Goal: Find specific page/section: Find specific page/section

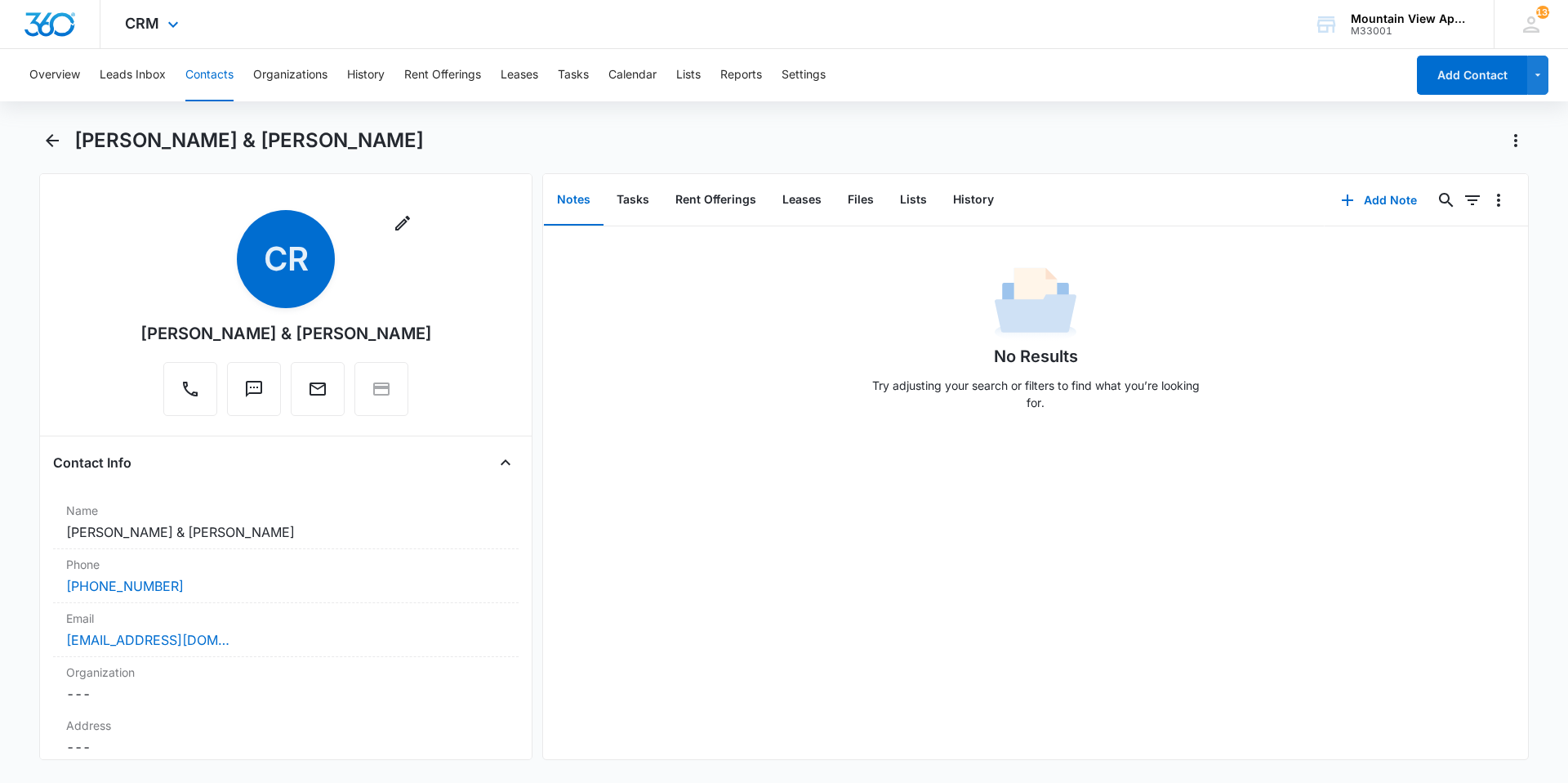
scroll to position [1389, 0]
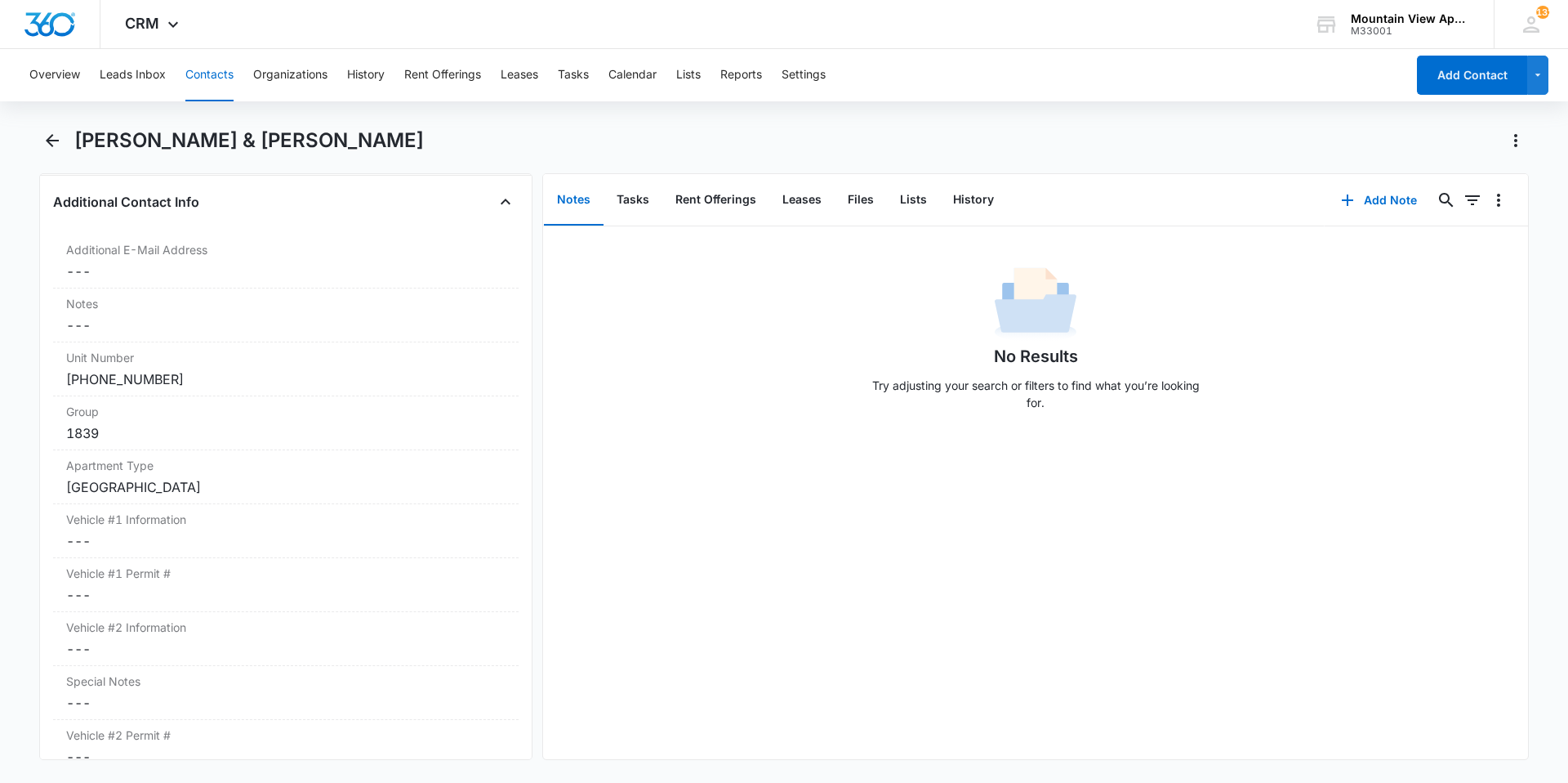
click at [210, 88] on button "Contacts" at bounding box center [209, 75] width 48 height 53
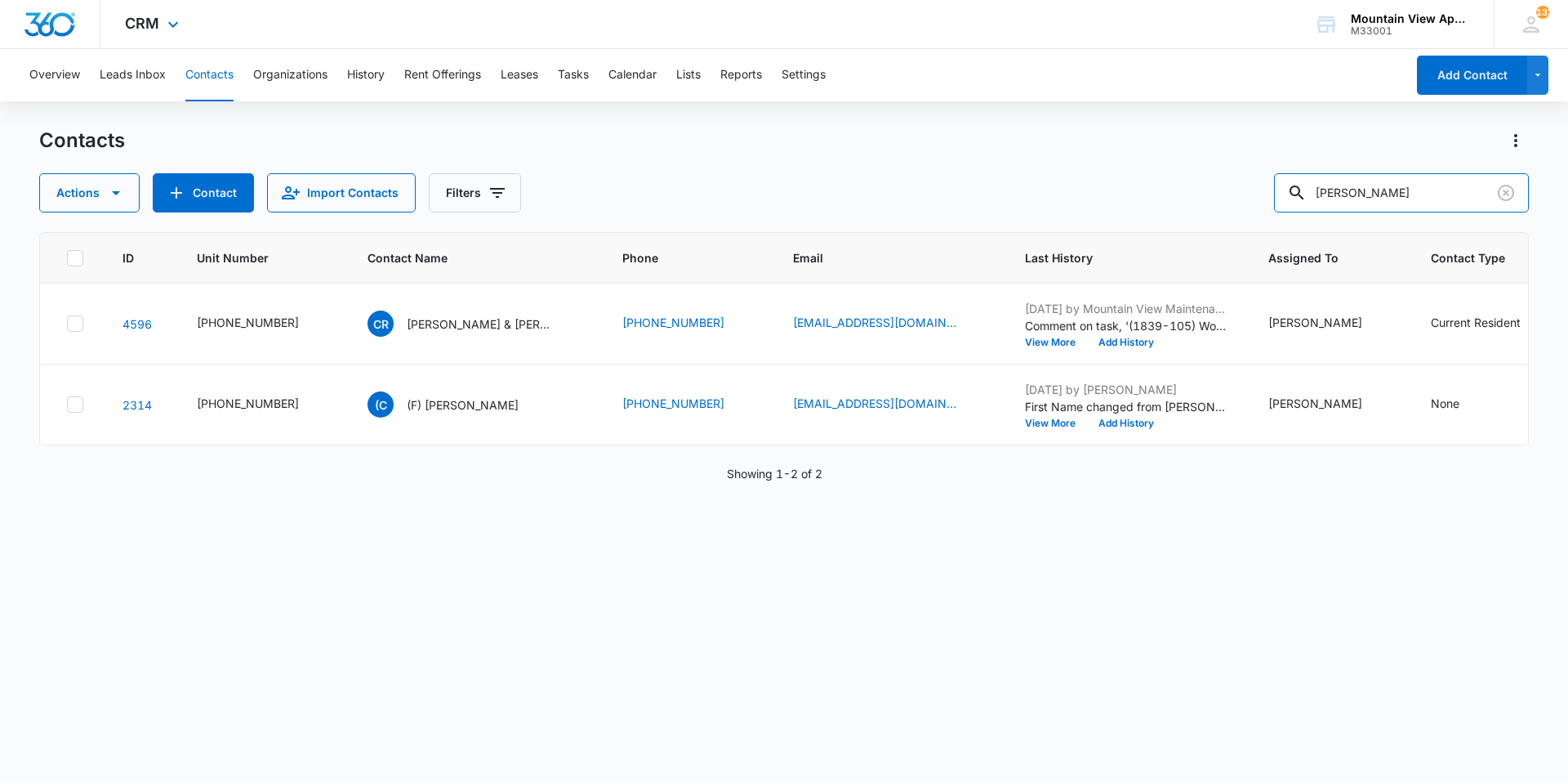
drag, startPoint x: 1432, startPoint y: 202, endPoint x: 676, endPoint y: 4, distance: 781.5
click at [554, 84] on div "Overview Leads Inbox Contacts Organizations History Rent Offerings Leases Tasks…" at bounding box center [784, 415] width 1568 height 732
type input "[PERSON_NAME]"
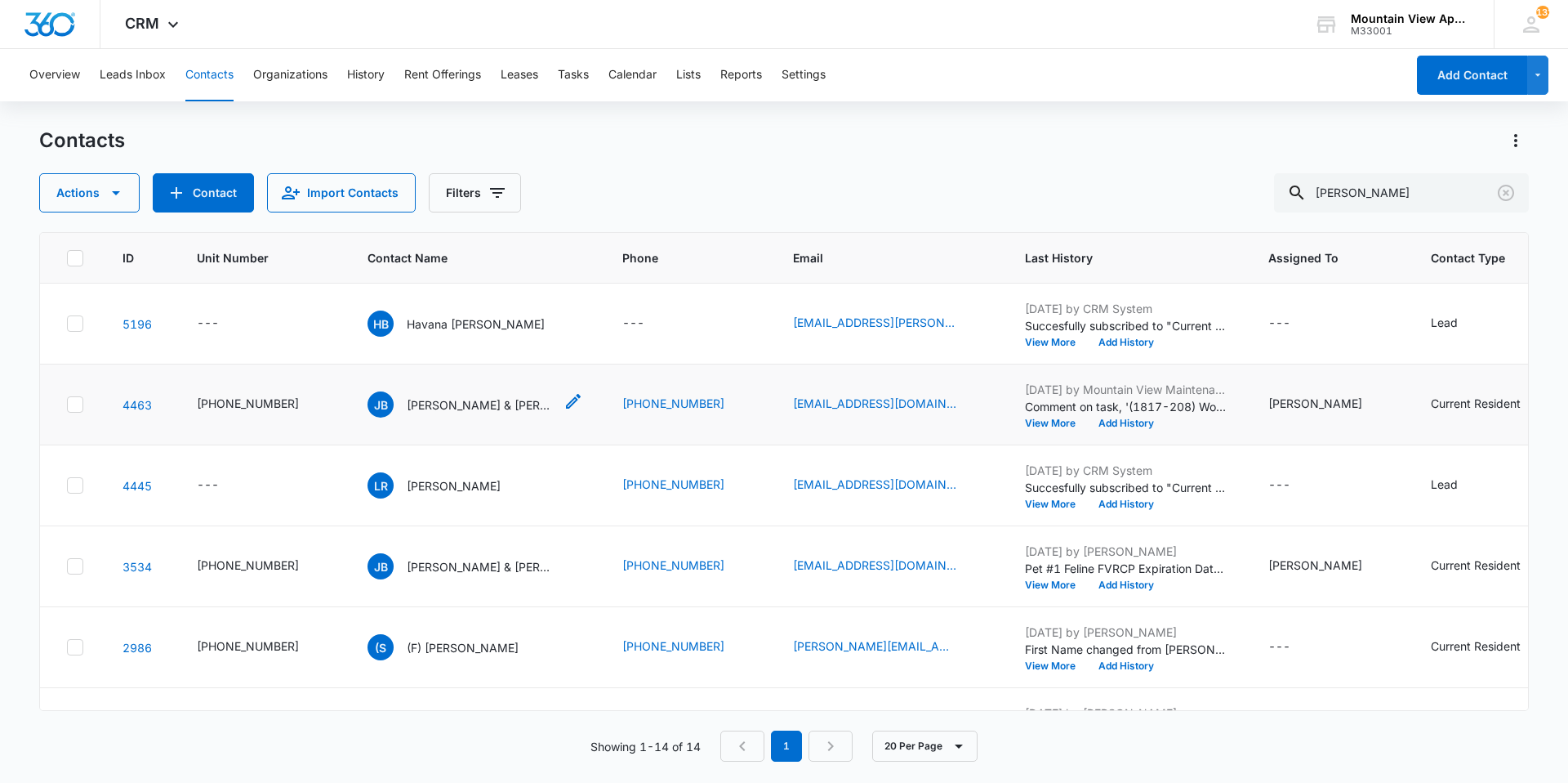
click at [429, 409] on p "[PERSON_NAME] & [PERSON_NAME]" at bounding box center [481, 404] width 147 height 18
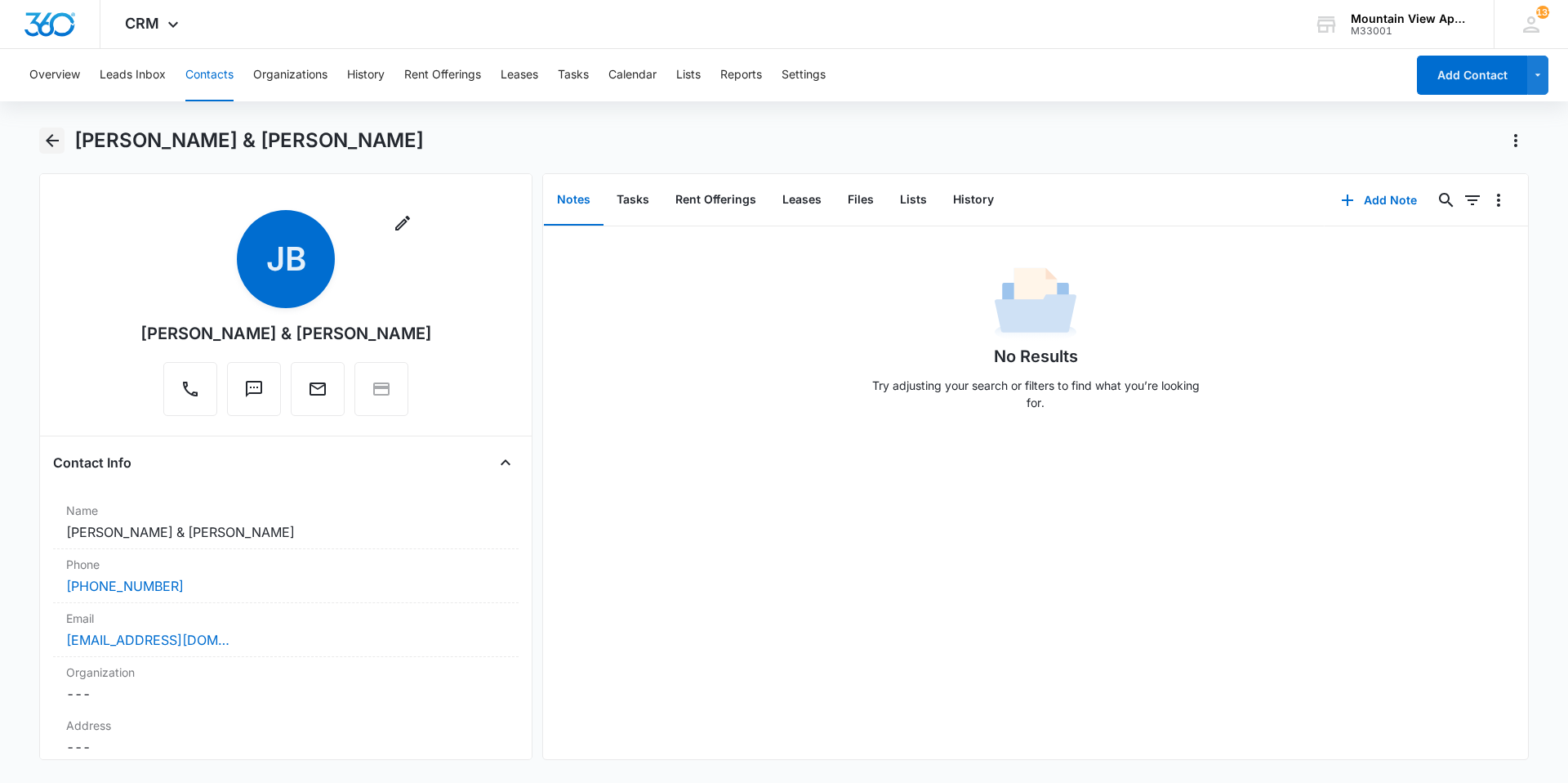
click at [61, 148] on icon "Back" at bounding box center [52, 140] width 19 height 19
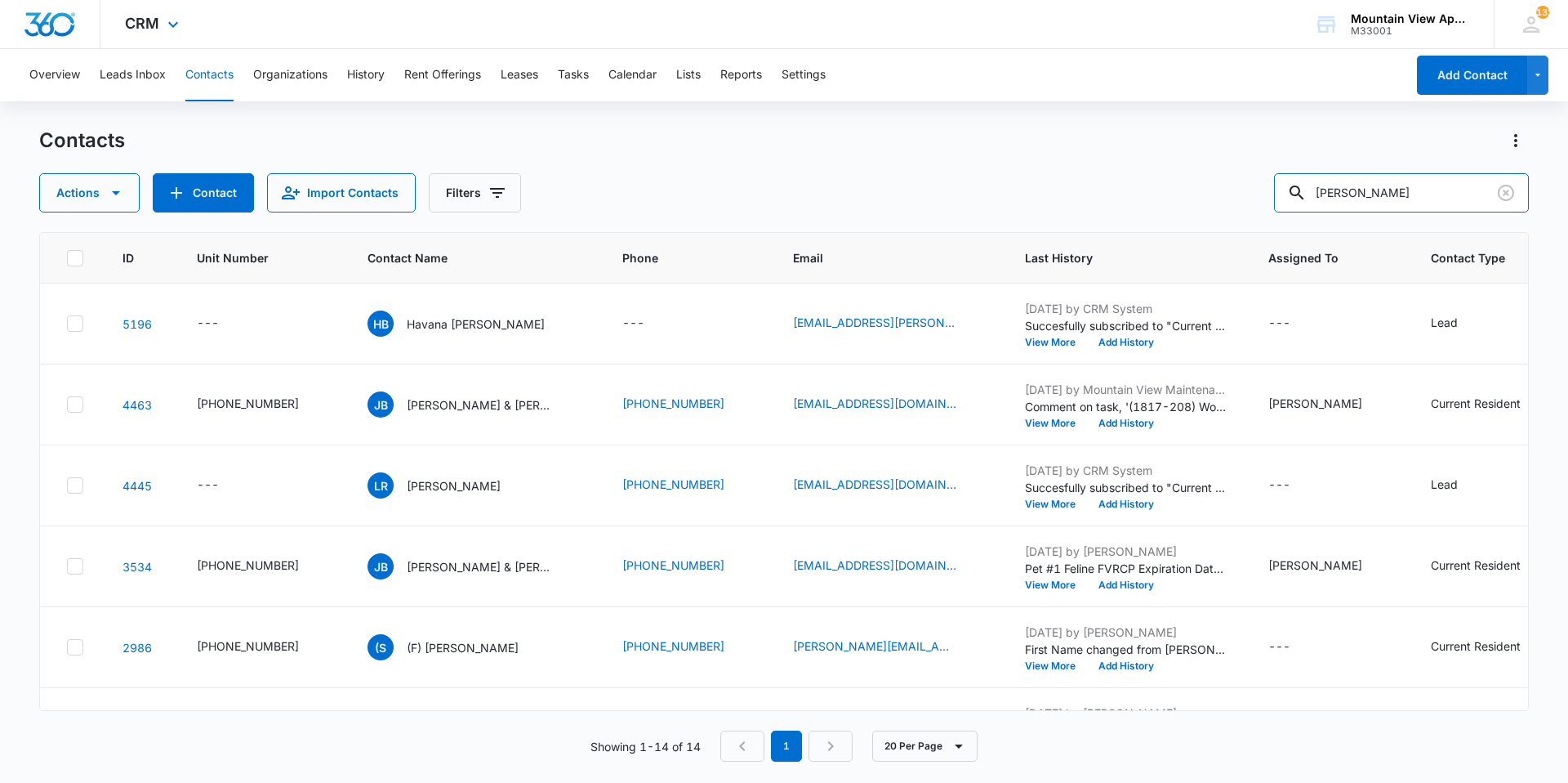
drag, startPoint x: 1385, startPoint y: 195, endPoint x: 812, endPoint y: 39, distance: 593.9
click at [812, 41] on div "CRM Apps Reputation Websites Forms CRM Email Social Content Ads Intelligence Fi…" at bounding box center [784, 391] width 1568 height 781
click at [1400, 186] on input "[PERSON_NAME]" at bounding box center [1401, 193] width 255 height 40
drag, startPoint x: 1399, startPoint y: 188, endPoint x: 1153, endPoint y: 139, distance: 250.8
click at [1153, 139] on div "Contacts Actions Contact Import Contacts Filters [PERSON_NAME]" at bounding box center [784, 169] width 1490 height 85
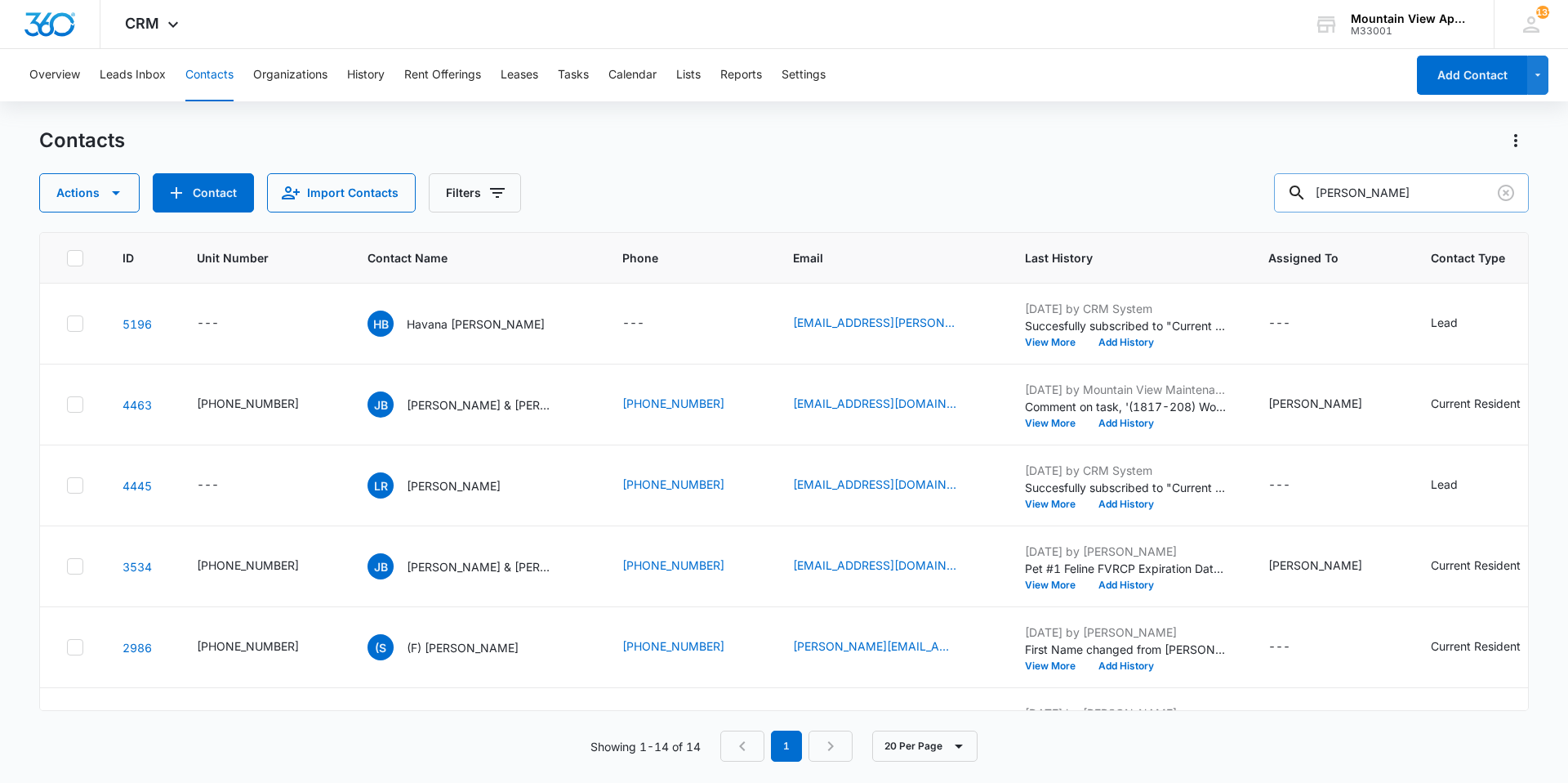
click at [1393, 187] on input "[PERSON_NAME]" at bounding box center [1401, 193] width 255 height 40
drag, startPoint x: 1387, startPoint y: 190, endPoint x: 1166, endPoint y: 184, distance: 221.1
click at [1166, 184] on div "Actions Contact Import Contacts Filters [PERSON_NAME]" at bounding box center [784, 193] width 1490 height 40
type input "[PERSON_NAME]"
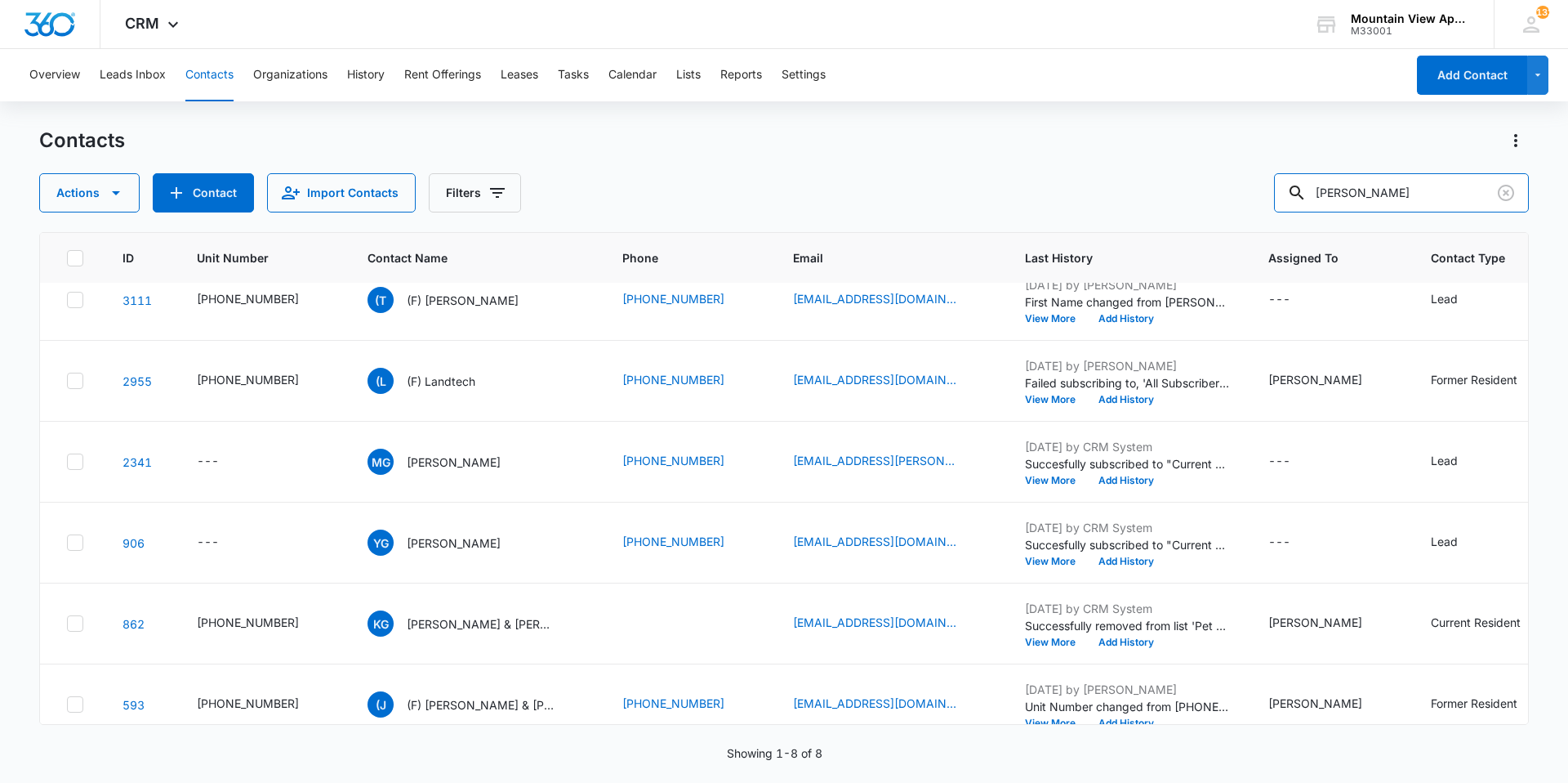
scroll to position [218, 0]
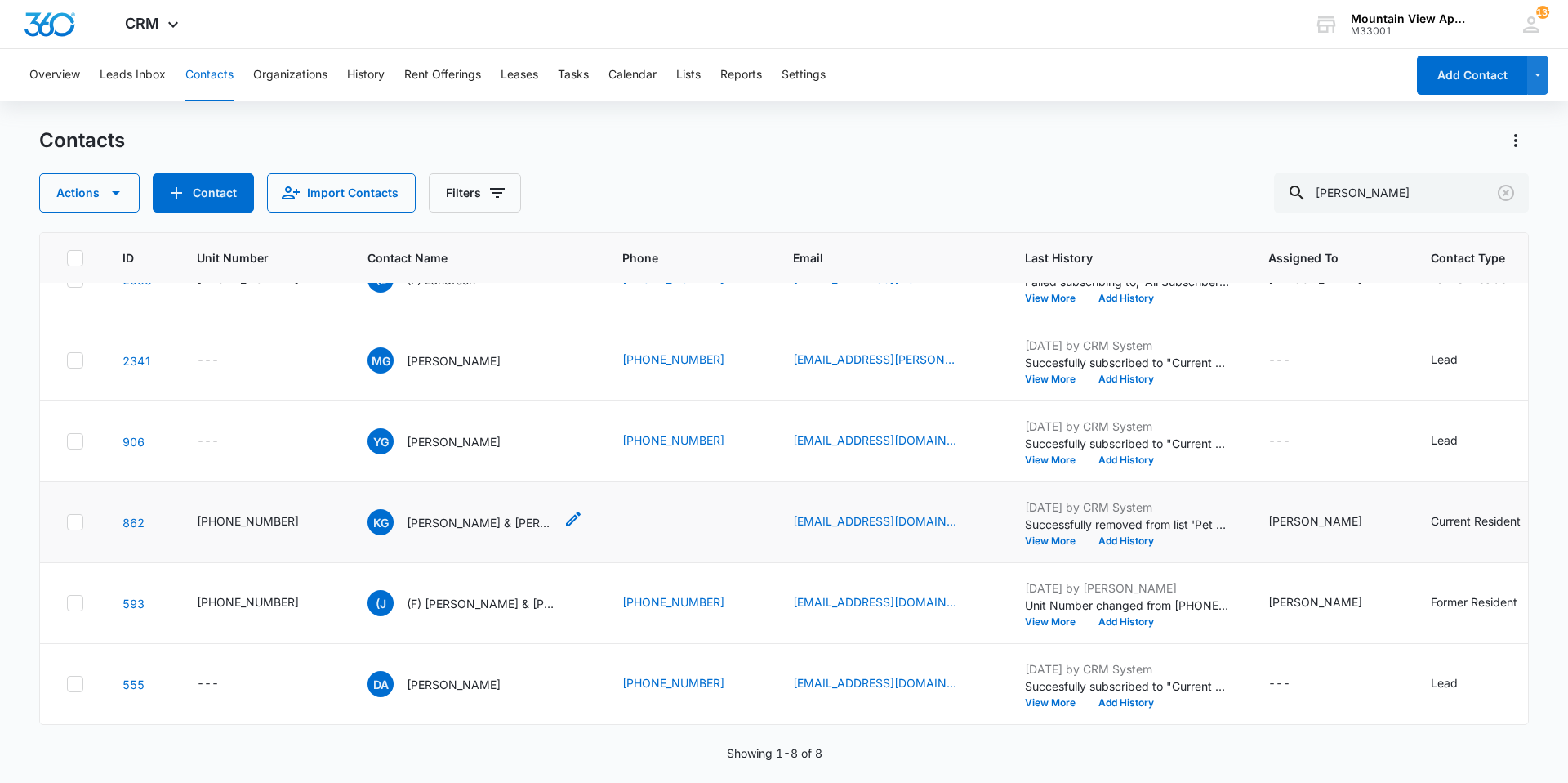
click at [457, 514] on p "[PERSON_NAME] & [PERSON_NAME]" at bounding box center [481, 522] width 147 height 18
